Goal: Task Accomplishment & Management: Use online tool/utility

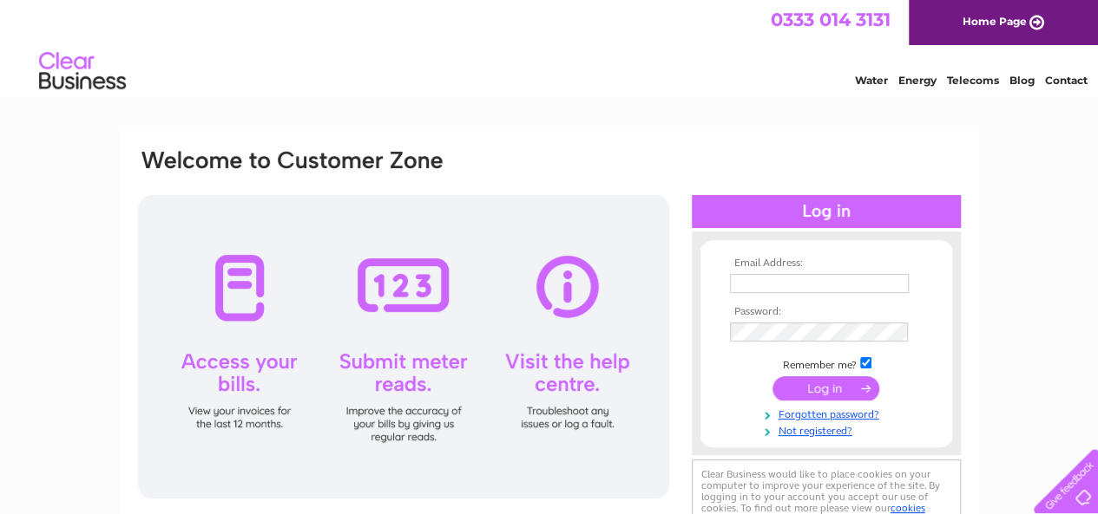
type input "alistair@kathrynsargent.com"
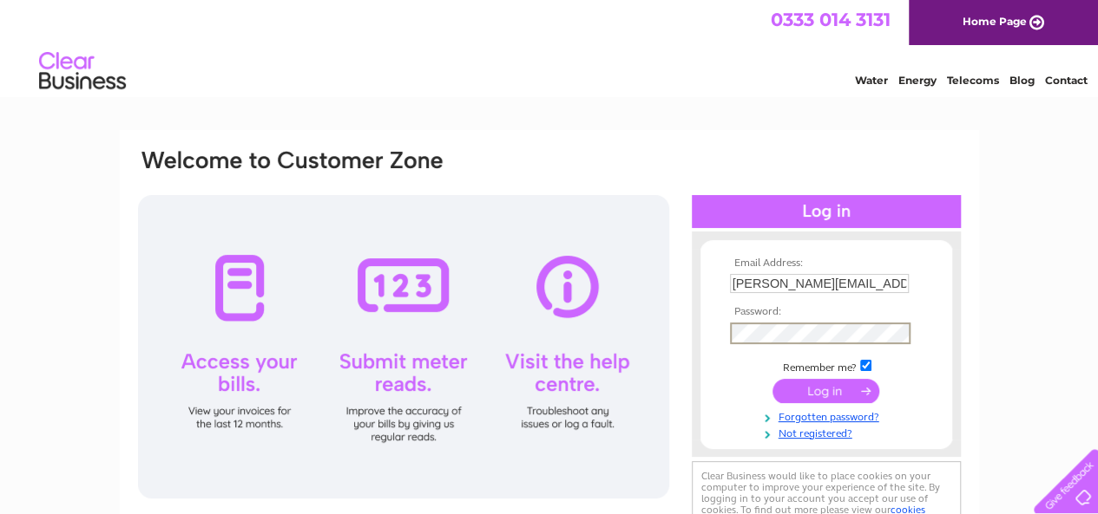
click at [700, 335] on form "Email Address: alistair@kathrynsargent.com Password:" at bounding box center [826, 349] width 252 height 182
click at [772, 379] on input "submit" at bounding box center [825, 391] width 107 height 24
click at [795, 390] on input "submit" at bounding box center [825, 391] width 107 height 24
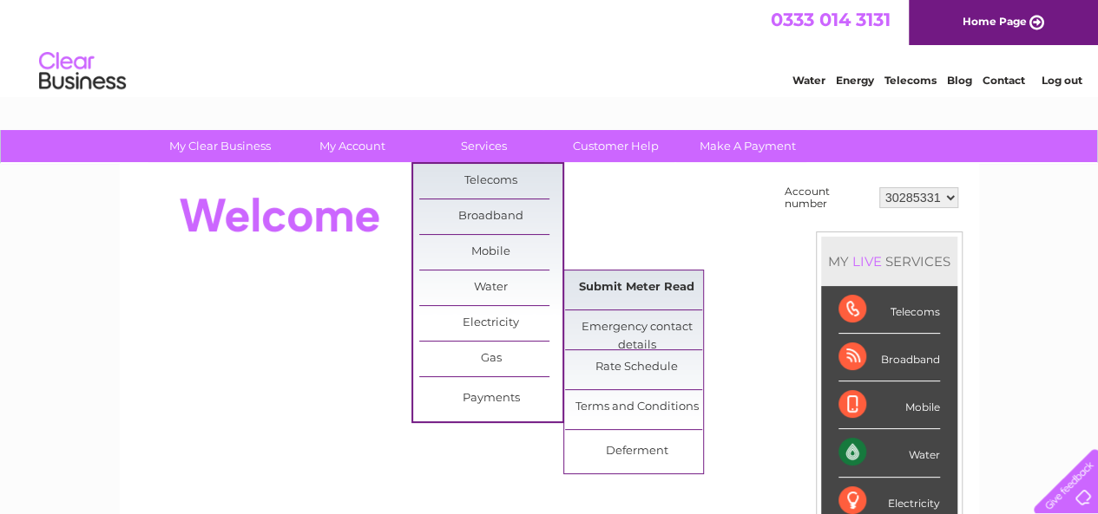
click at [626, 287] on link "Submit Meter Read" at bounding box center [636, 288] width 143 height 35
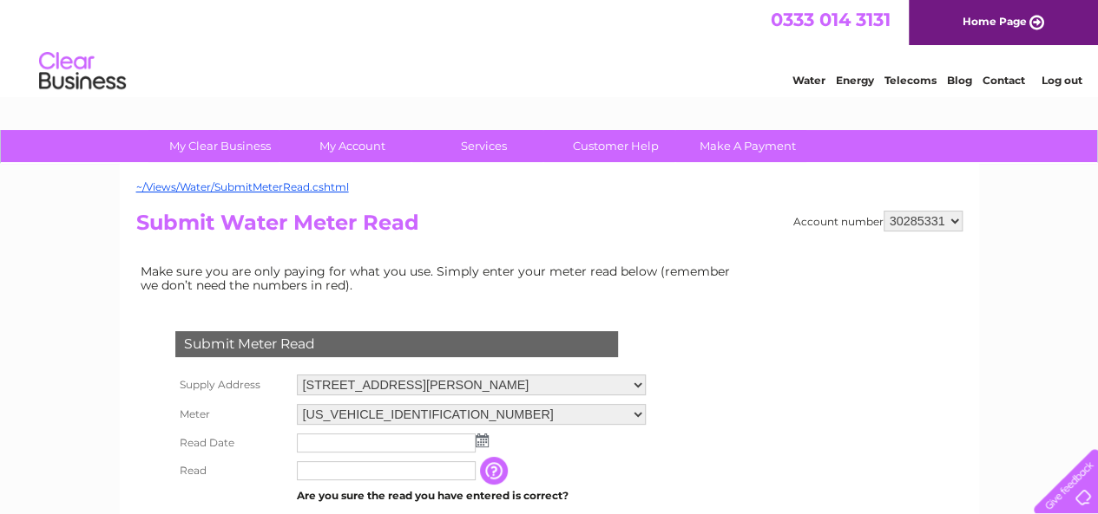
click at [479, 443] on img at bounding box center [481, 441] width 13 height 14
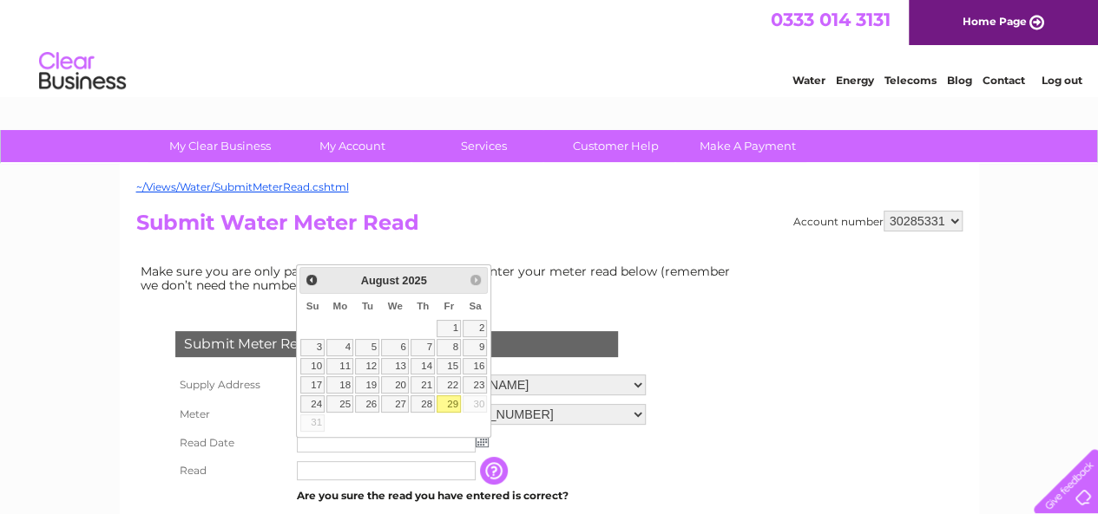
click at [449, 400] on link "29" at bounding box center [448, 404] width 24 height 17
type input "[DATE]"
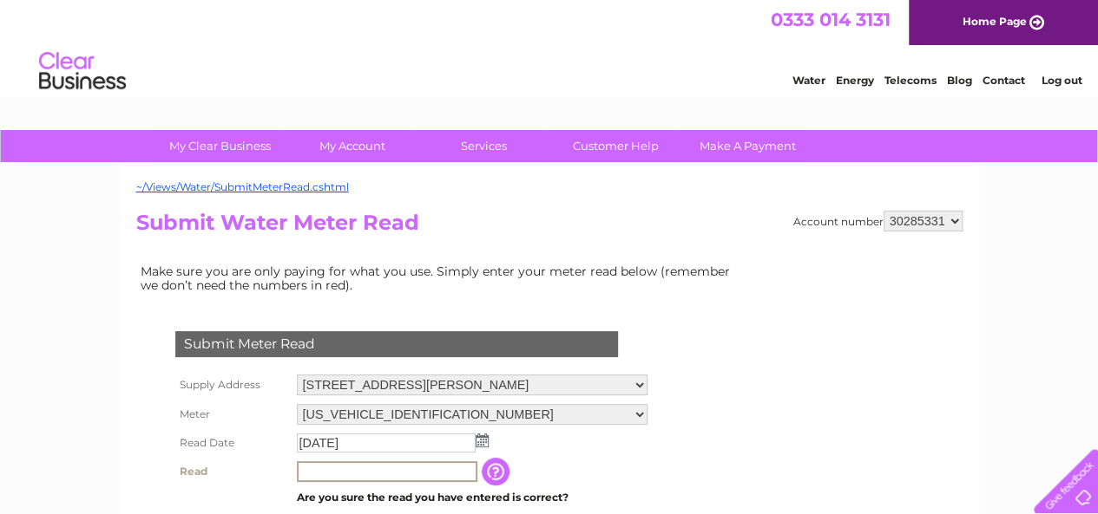
click at [422, 480] on input "text" at bounding box center [387, 472] width 180 height 21
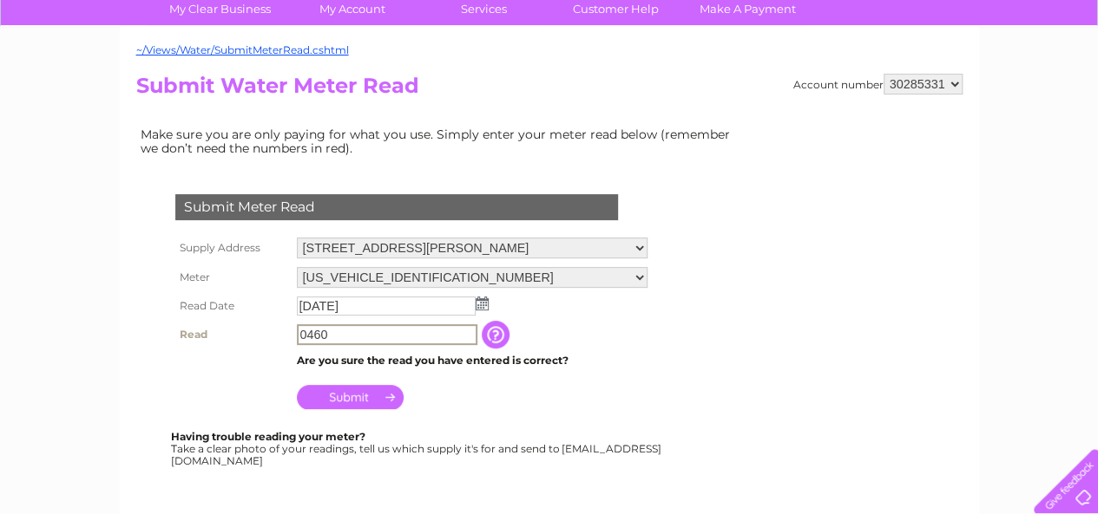
scroll to position [146, 0]
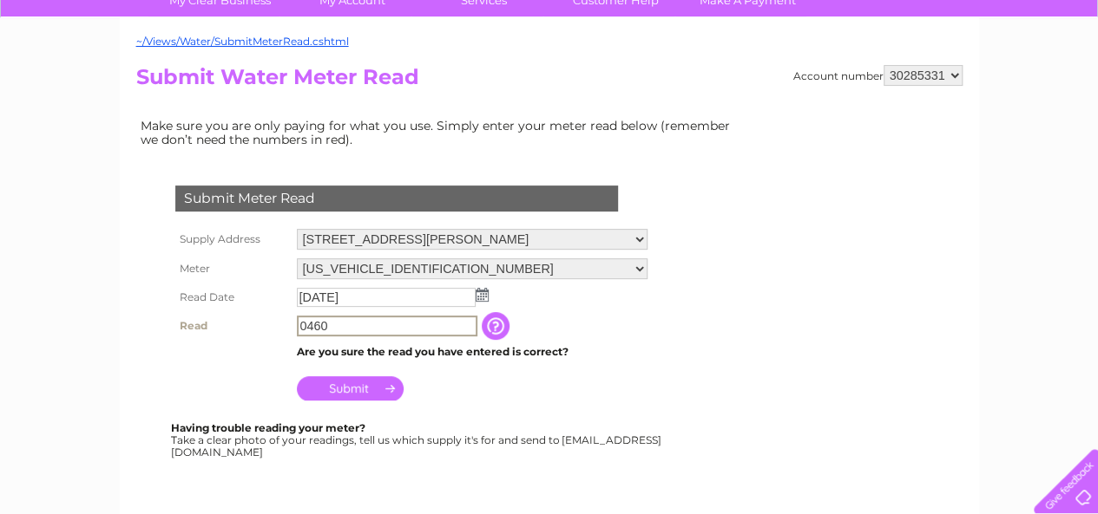
type input "0460"
click at [370, 396] on input "Submit" at bounding box center [350, 389] width 107 height 24
